Goal: Task Accomplishment & Management: Use online tool/utility

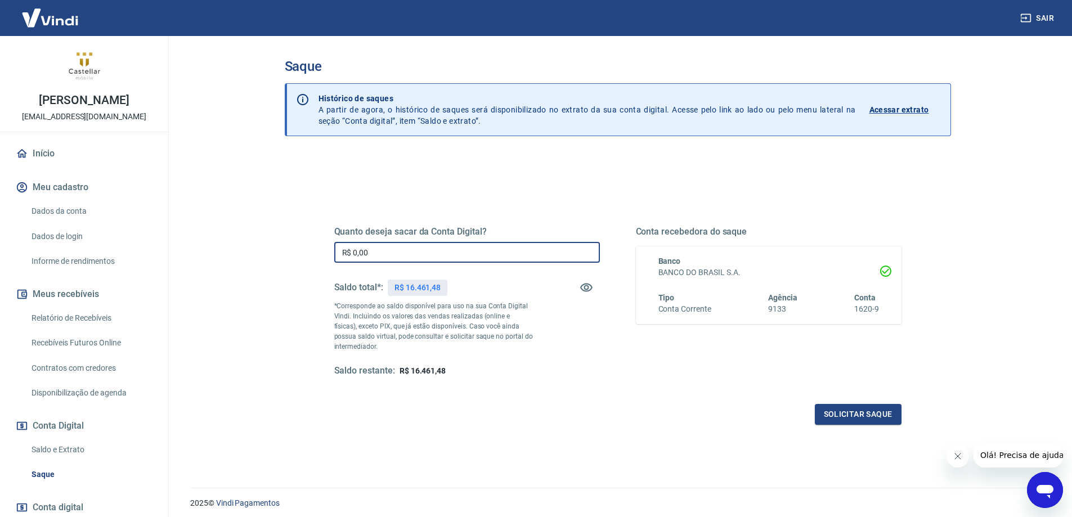
click at [368, 252] on input "R$ 0,00" at bounding box center [467, 252] width 266 height 21
type input "R$ 16.461,48"
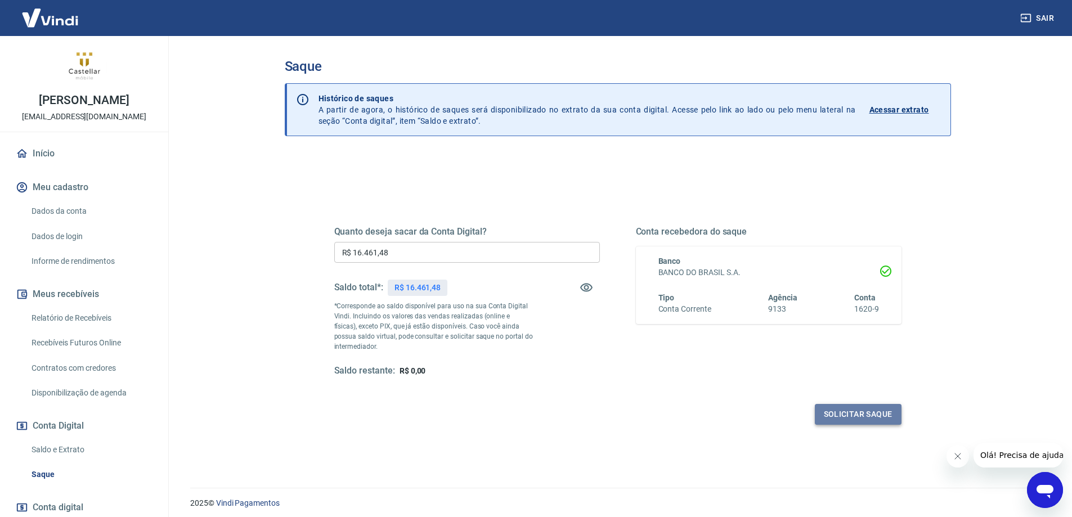
click at [849, 410] on button "Solicitar saque" at bounding box center [858, 414] width 87 height 21
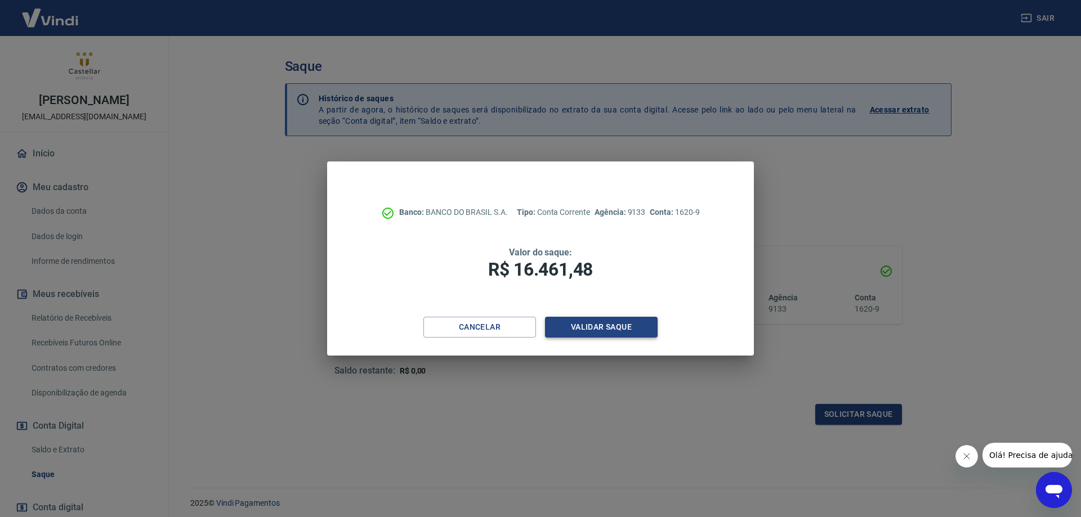
click at [617, 333] on button "Validar saque" at bounding box center [601, 327] width 113 height 21
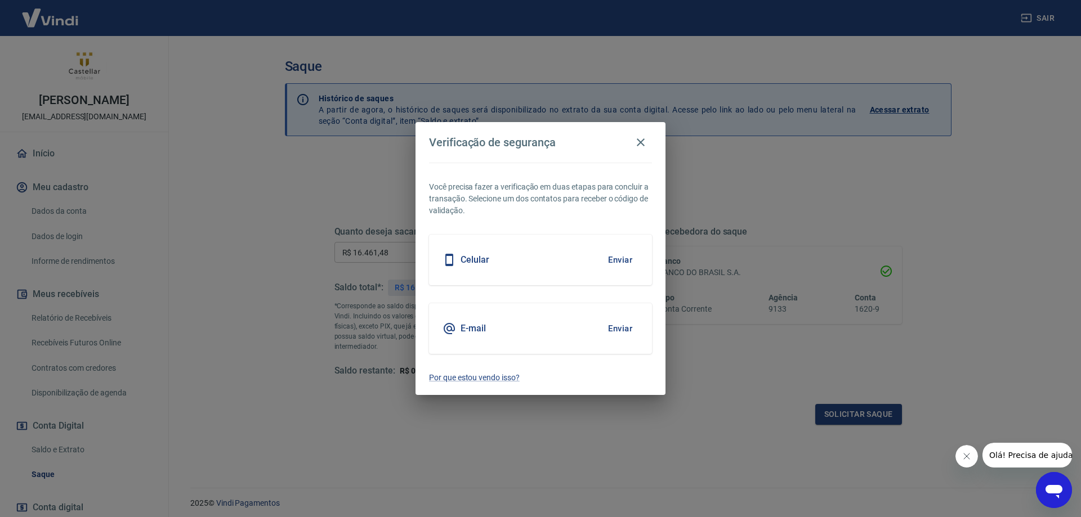
click at [611, 324] on button "Enviar" at bounding box center [620, 329] width 37 height 24
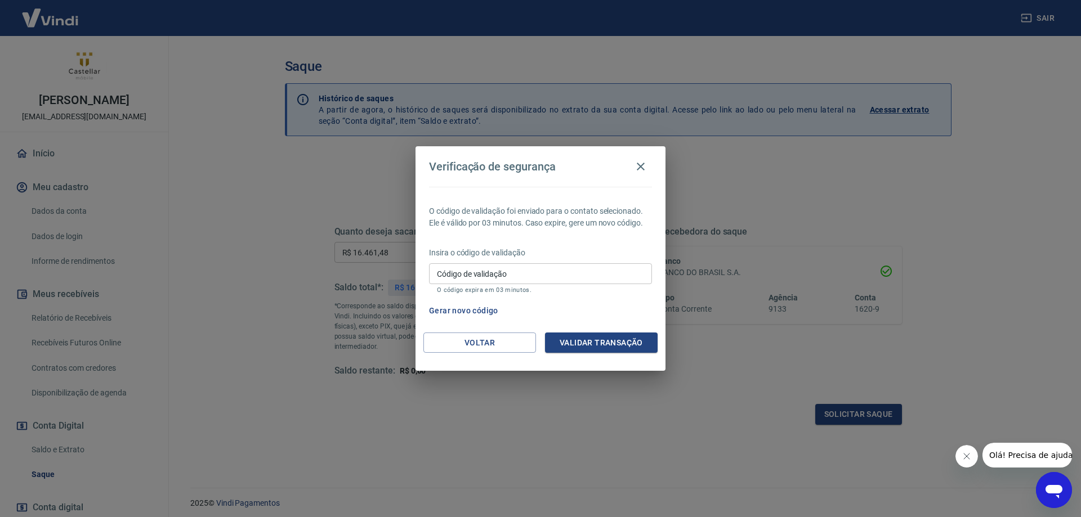
click at [526, 268] on input "Código de validação" at bounding box center [540, 273] width 223 height 21
click at [642, 168] on icon "button" at bounding box center [641, 167] width 8 height 8
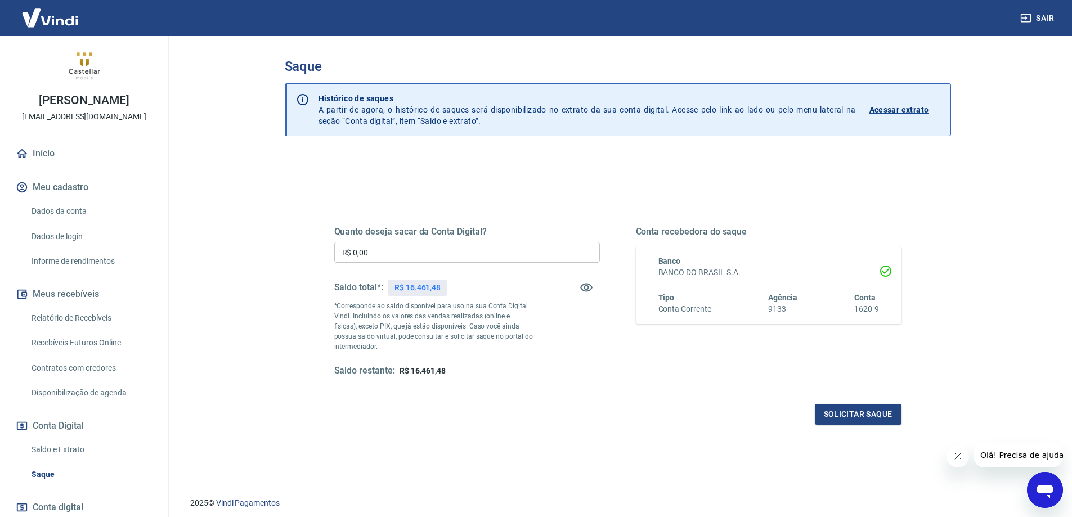
click at [410, 258] on input "R$ 0,00" at bounding box center [467, 252] width 266 height 21
type input "R$ 16.461,48"
click at [861, 409] on button "Solicitar saque" at bounding box center [858, 414] width 87 height 21
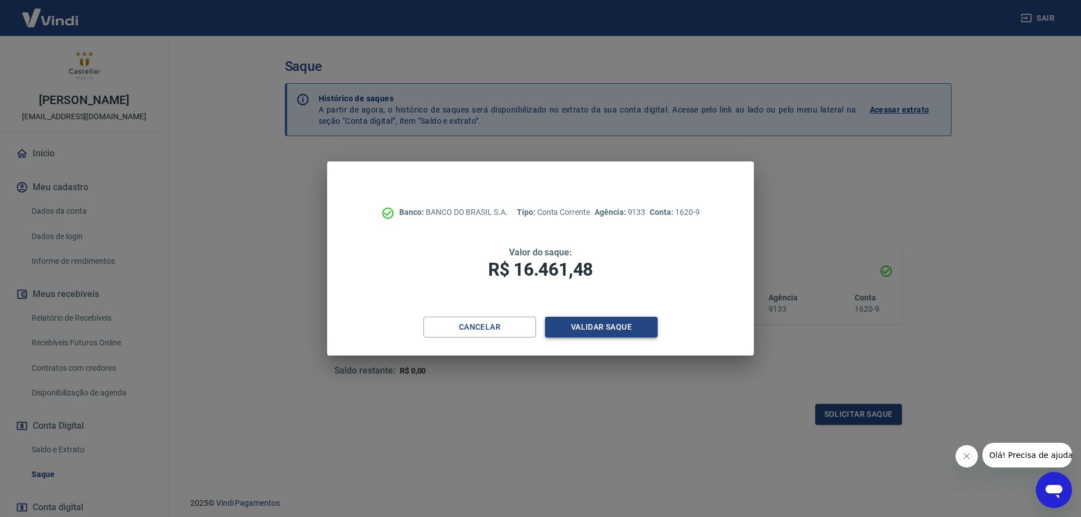
click at [633, 328] on button "Validar saque" at bounding box center [601, 327] width 113 height 21
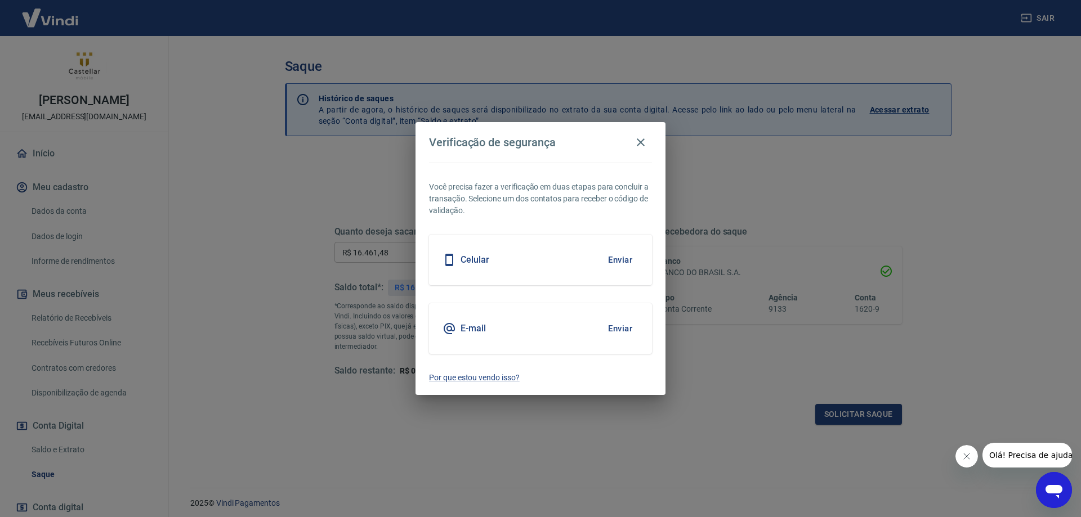
click at [627, 326] on button "Enviar" at bounding box center [620, 329] width 37 height 24
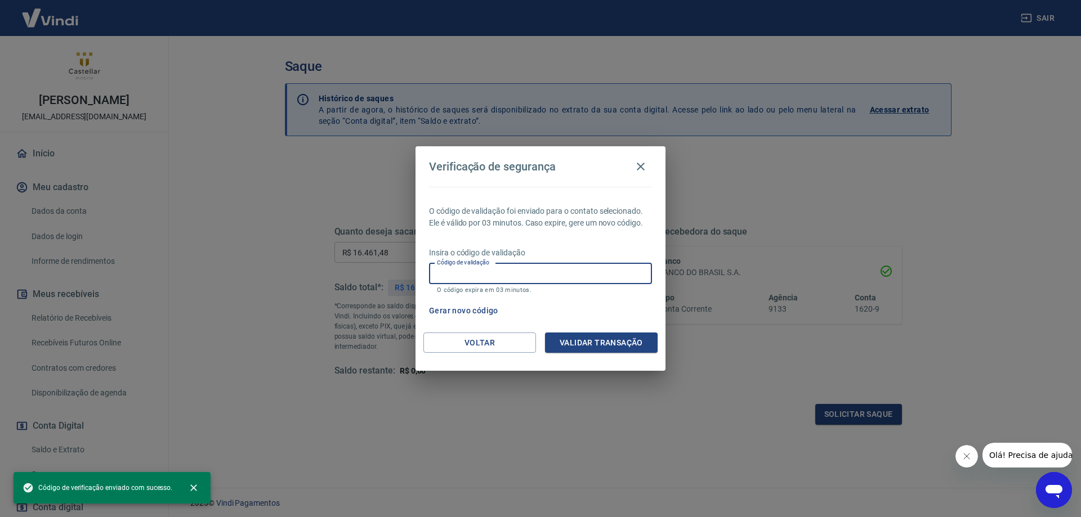
drag, startPoint x: 509, startPoint y: 279, endPoint x: 521, endPoint y: 279, distance: 11.3
click at [509, 279] on input "Código de validação" at bounding box center [540, 273] width 223 height 21
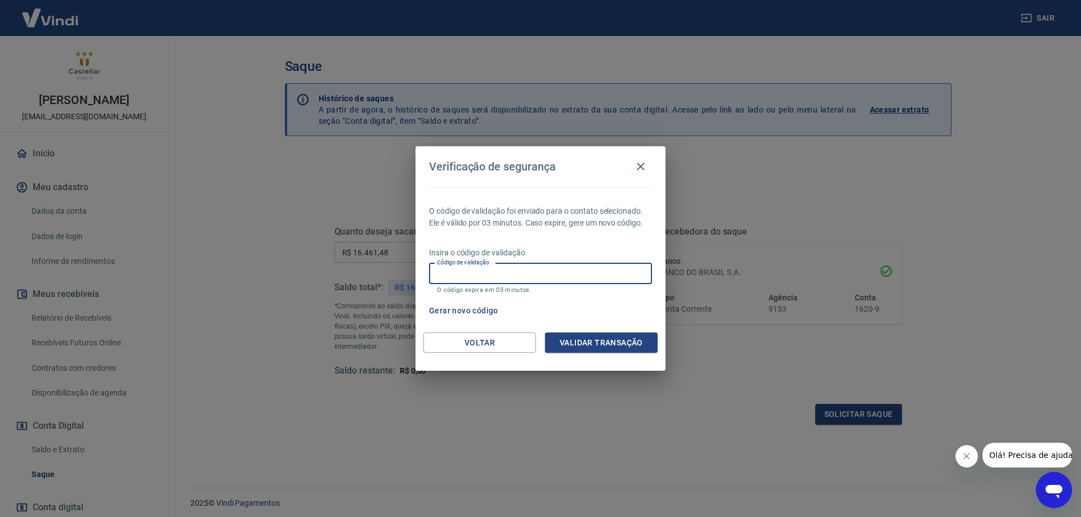
paste input "350265"
type input "350265"
click at [608, 340] on button "Validar transação" at bounding box center [601, 343] width 113 height 21
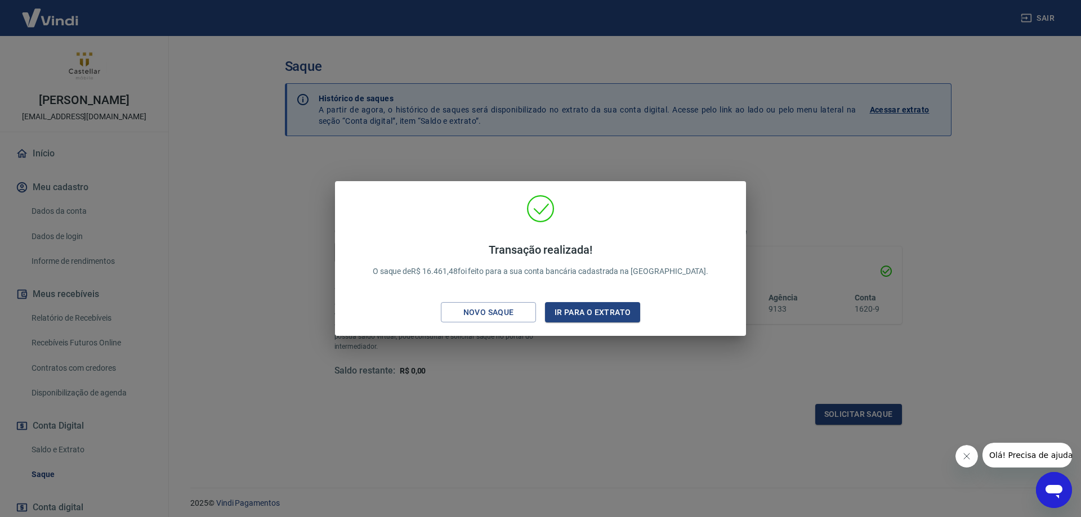
click at [80, 67] on div "Transação realizada! O saque de R$ 16.461,48 foi feito para a sua conta bancári…" at bounding box center [540, 258] width 1081 height 517
